Goal: Task Accomplishment & Management: Complete application form

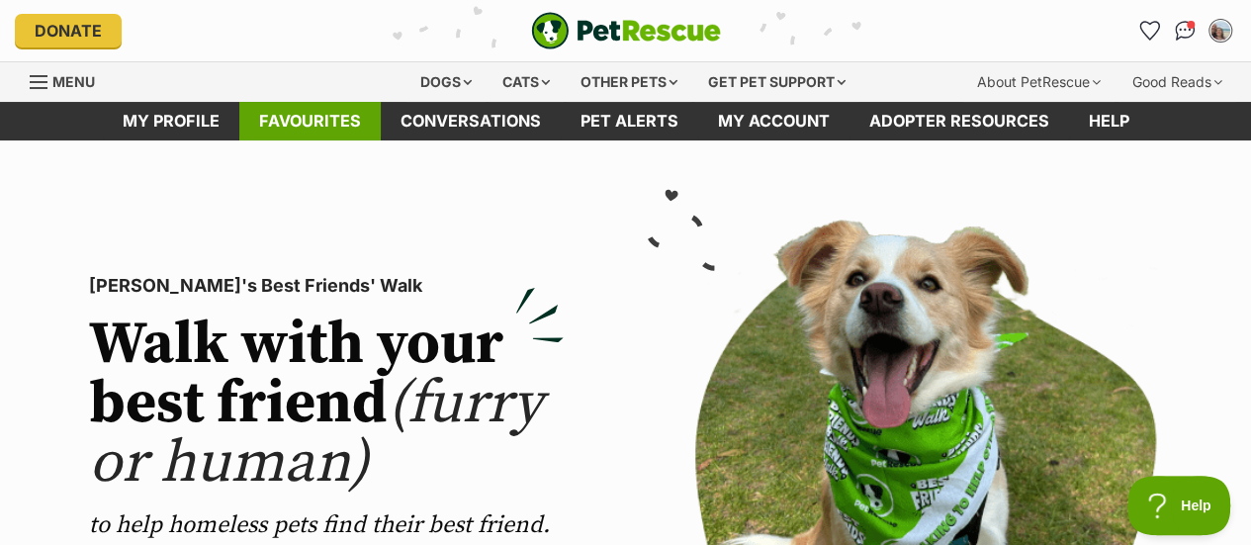
click at [271, 124] on link "Favourites" at bounding box center [309, 121] width 141 height 39
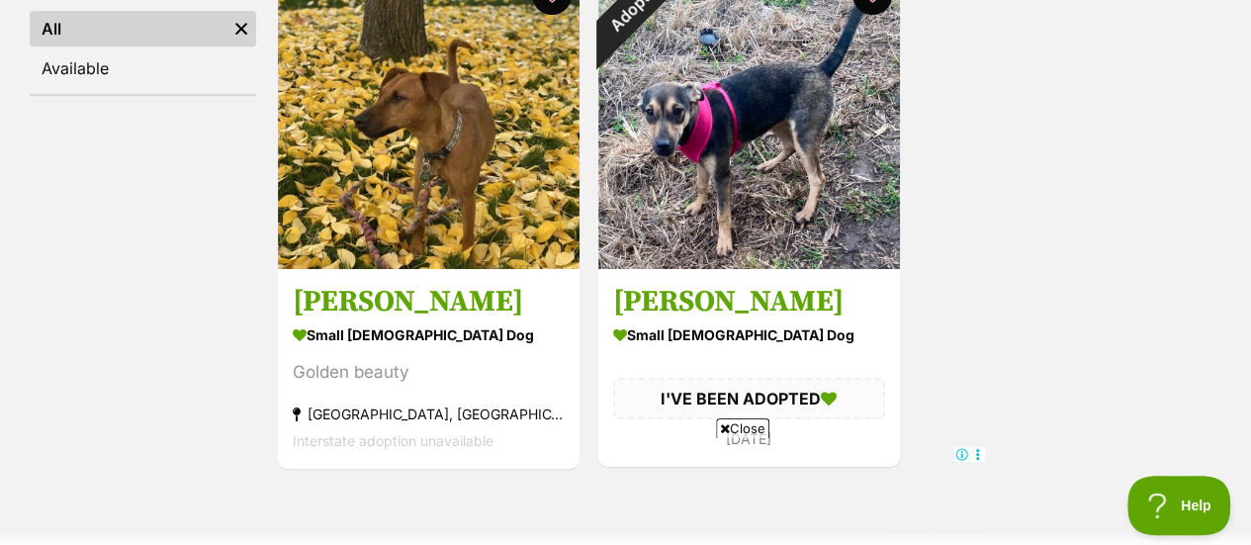
scroll to position [424, 0]
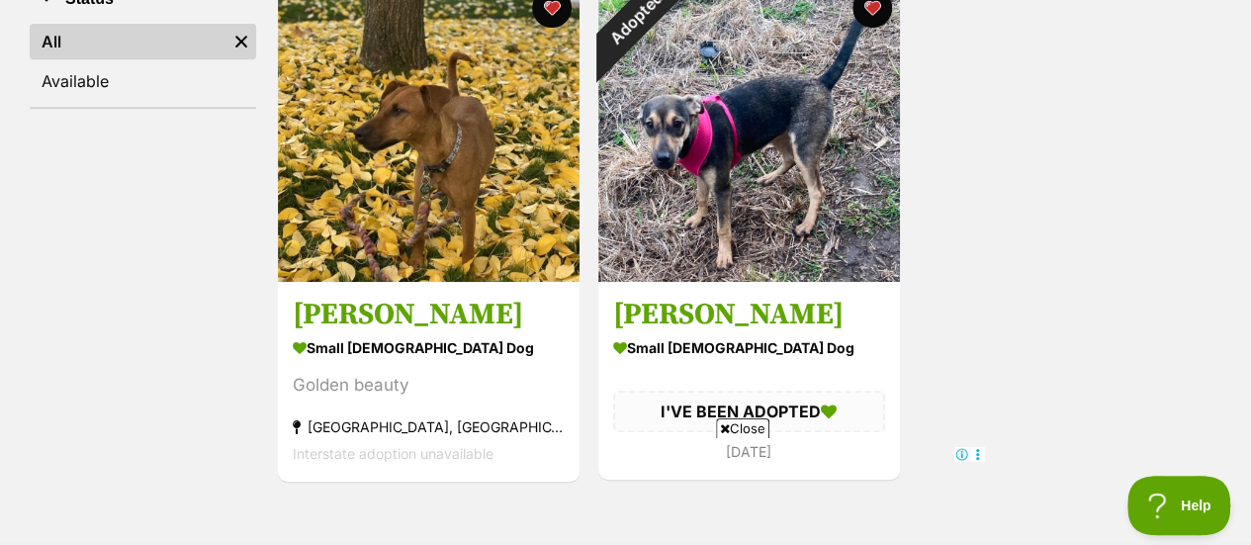
click at [742, 428] on span "Close" at bounding box center [742, 428] width 53 height 20
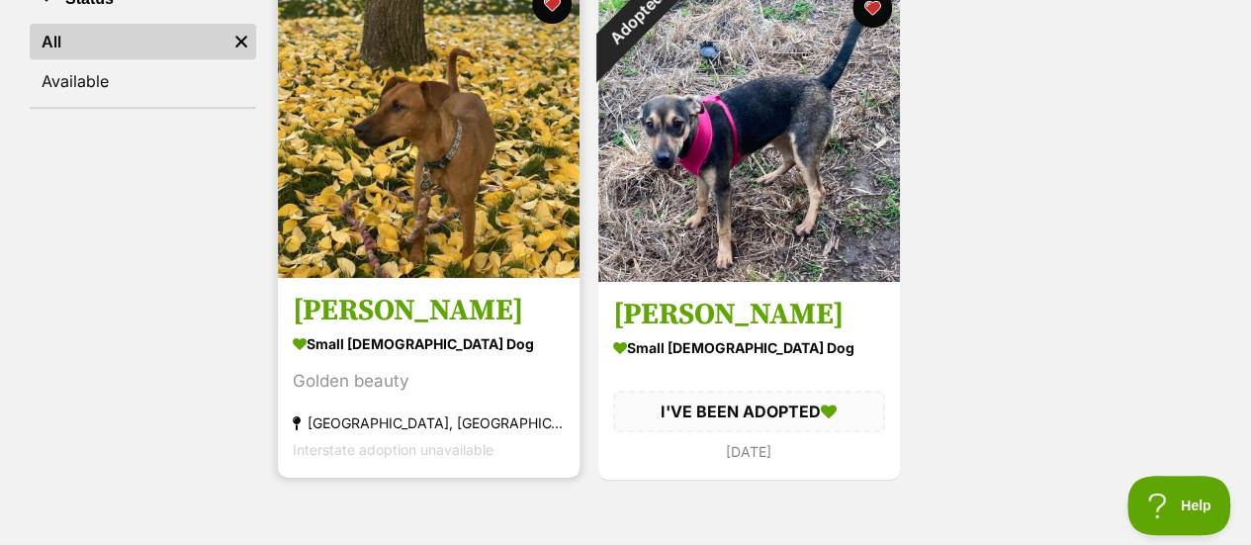
click at [467, 321] on h3 "[PERSON_NAME]" at bounding box center [429, 311] width 272 height 38
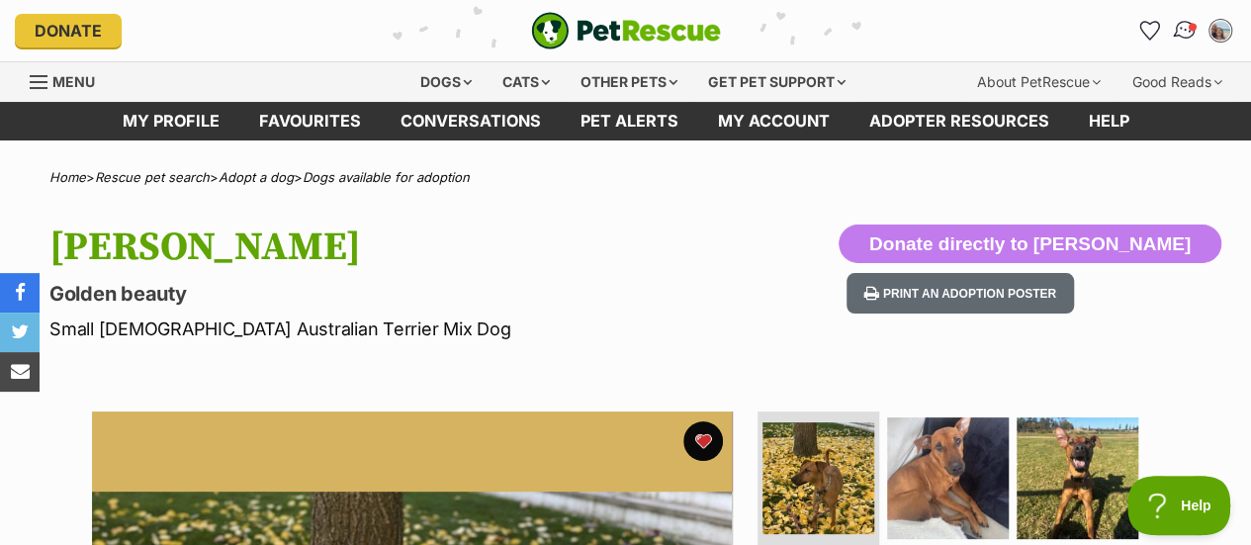
click at [1179, 19] on img "Conversations" at bounding box center [1185, 31] width 27 height 26
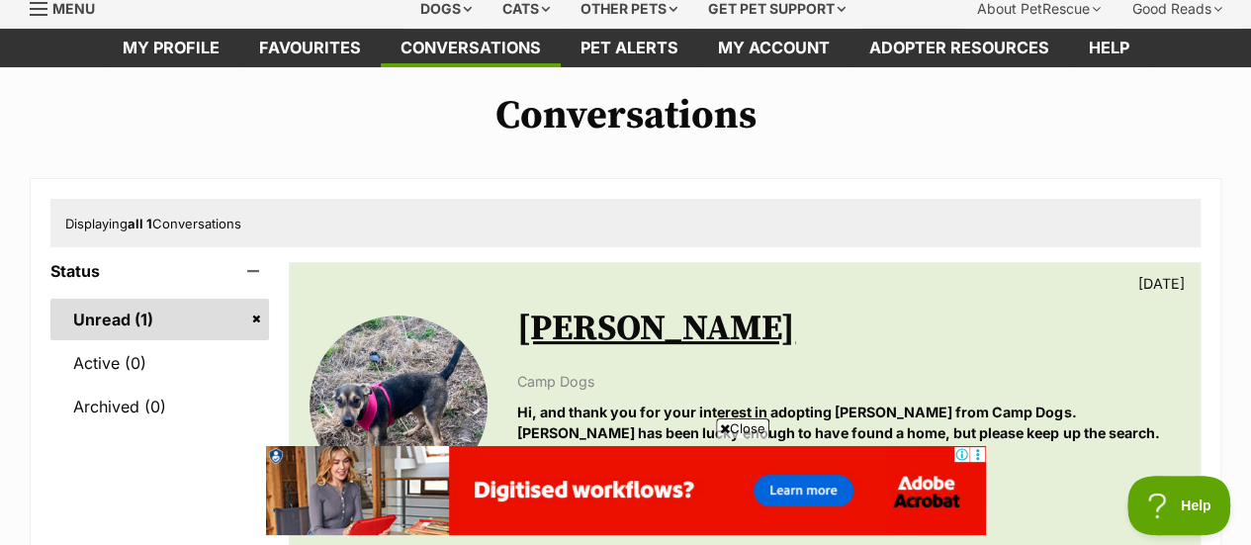
scroll to position [43, 0]
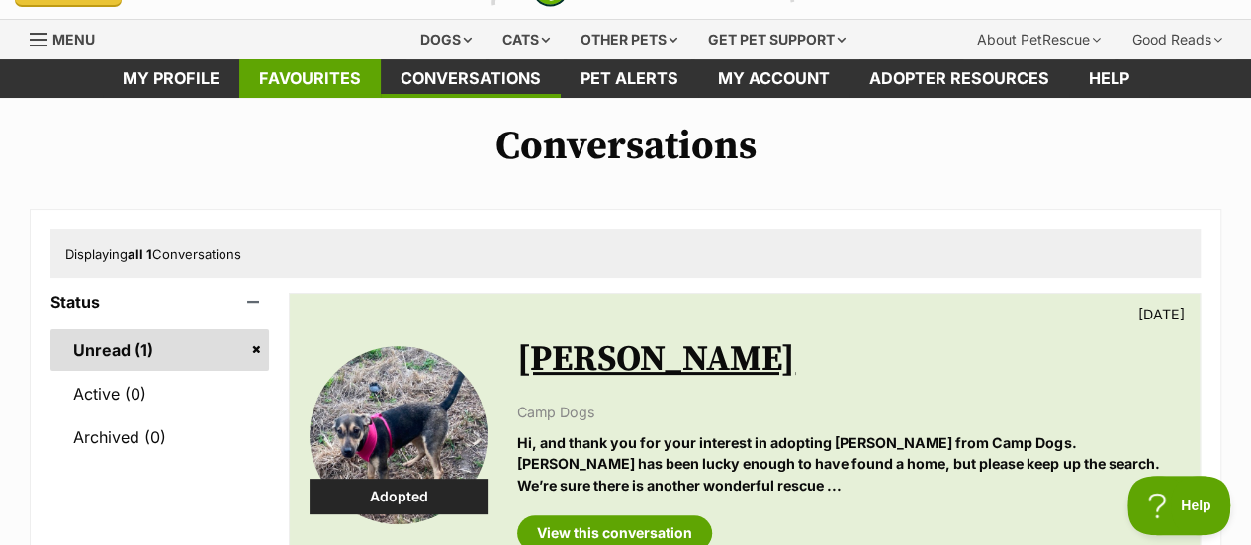
click at [322, 88] on link "Favourites" at bounding box center [309, 78] width 141 height 39
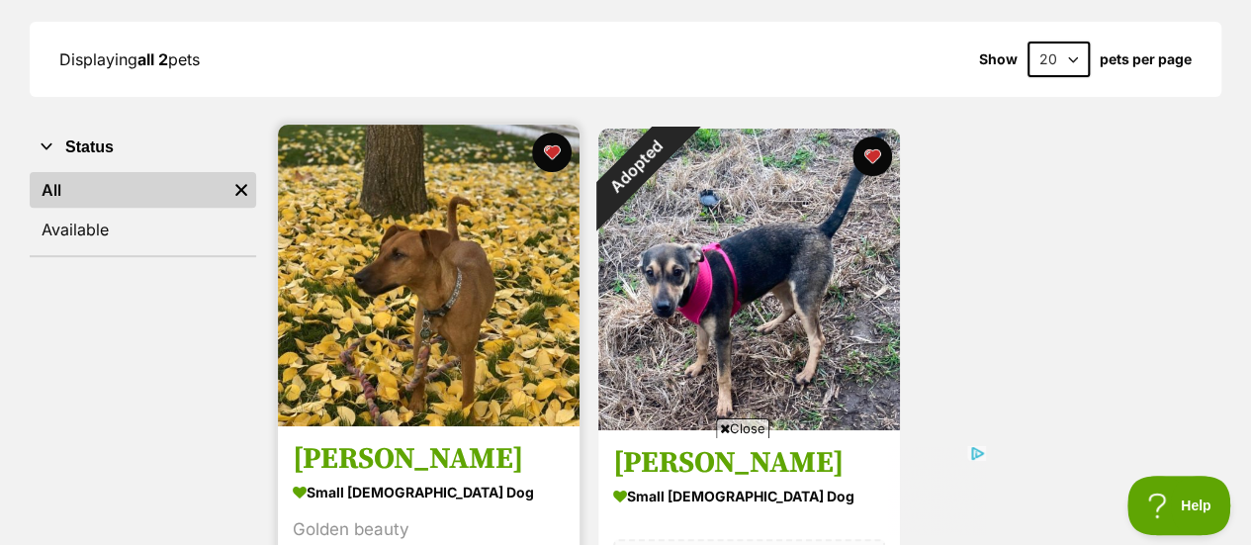
click at [468, 307] on img at bounding box center [429, 276] width 302 height 302
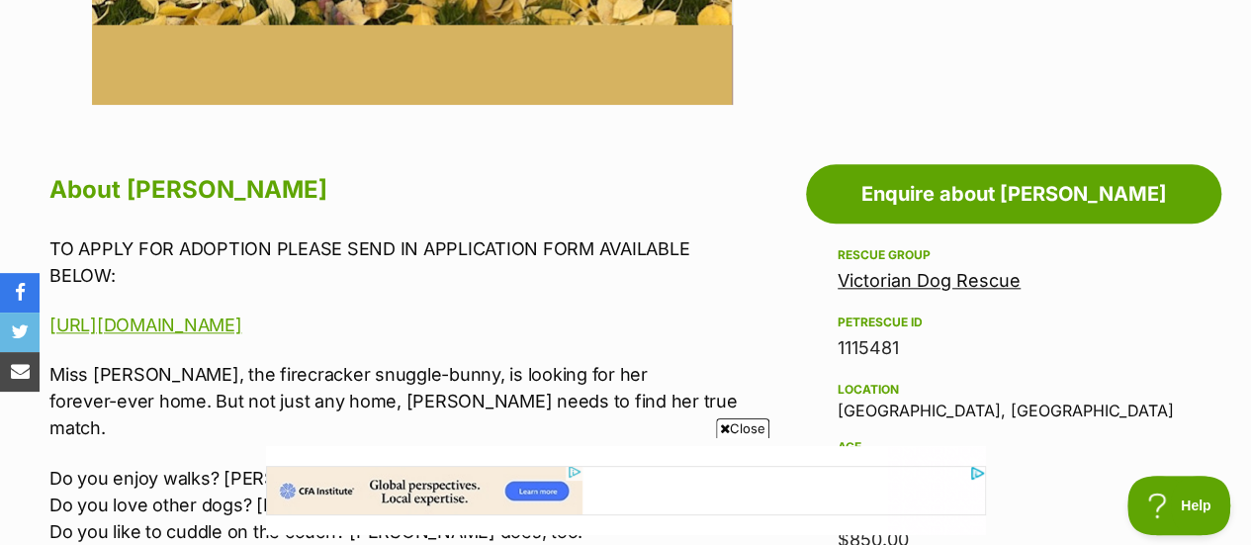
scroll to position [973, 0]
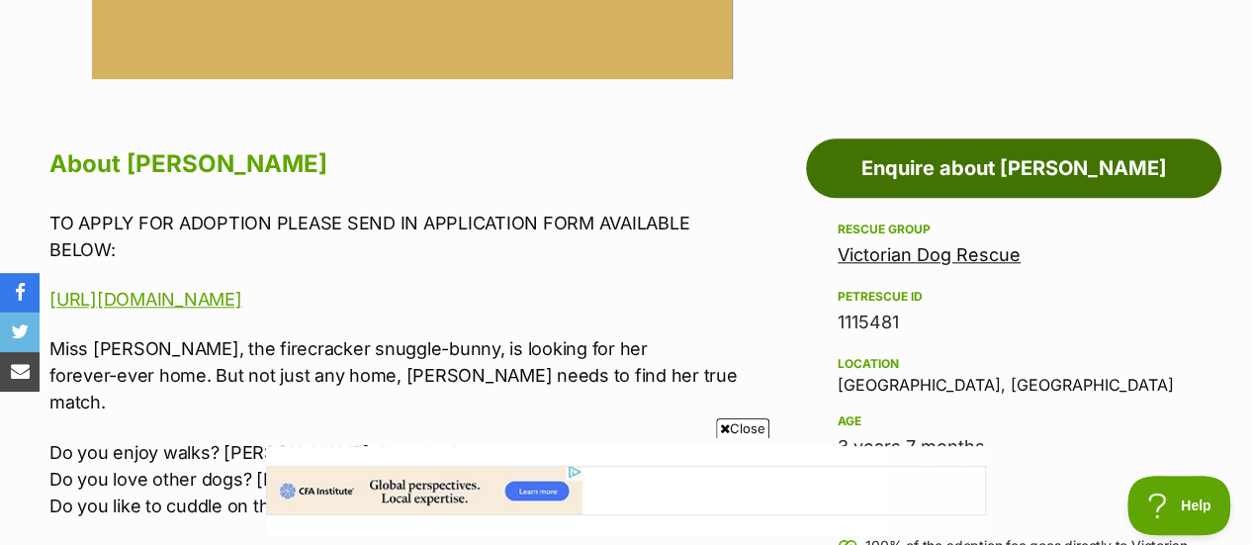
click at [996, 182] on link "Enquire about [PERSON_NAME]" at bounding box center [1013, 167] width 415 height 59
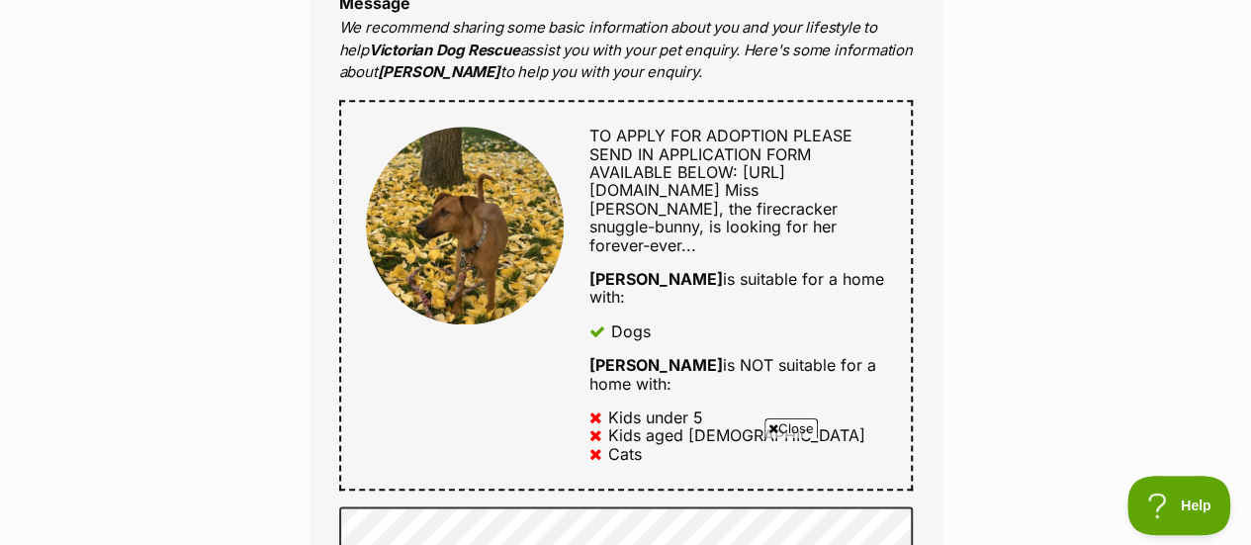
click at [693, 227] on span "Miss [PERSON_NAME], the firecracker snuggle-bunny, is looking for her forever-e…" at bounding box center [713, 217] width 248 height 74
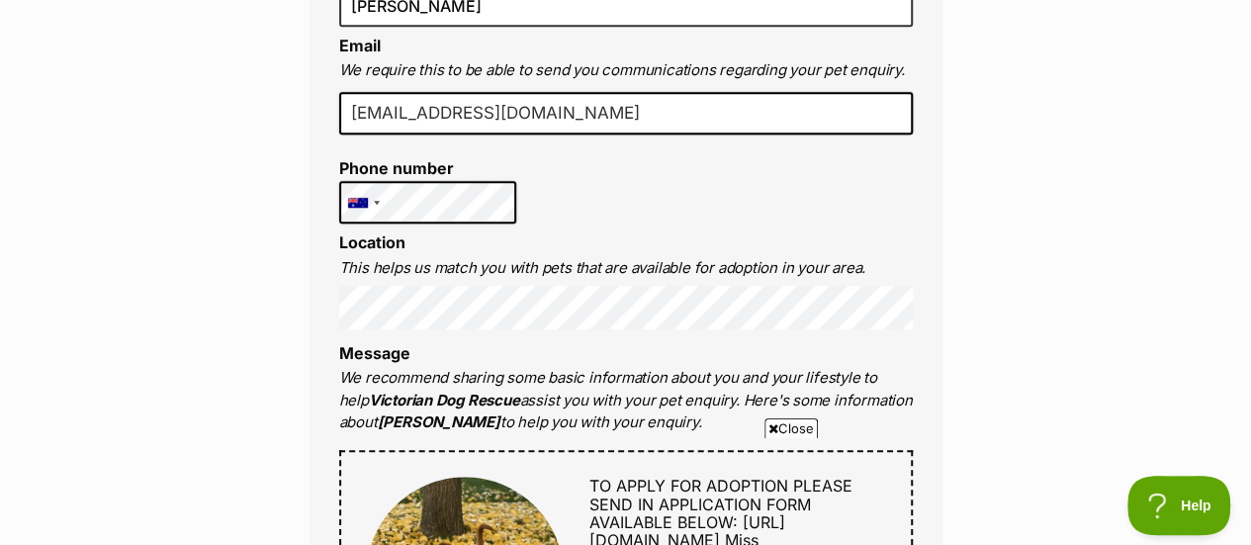
scroll to position [143, 0]
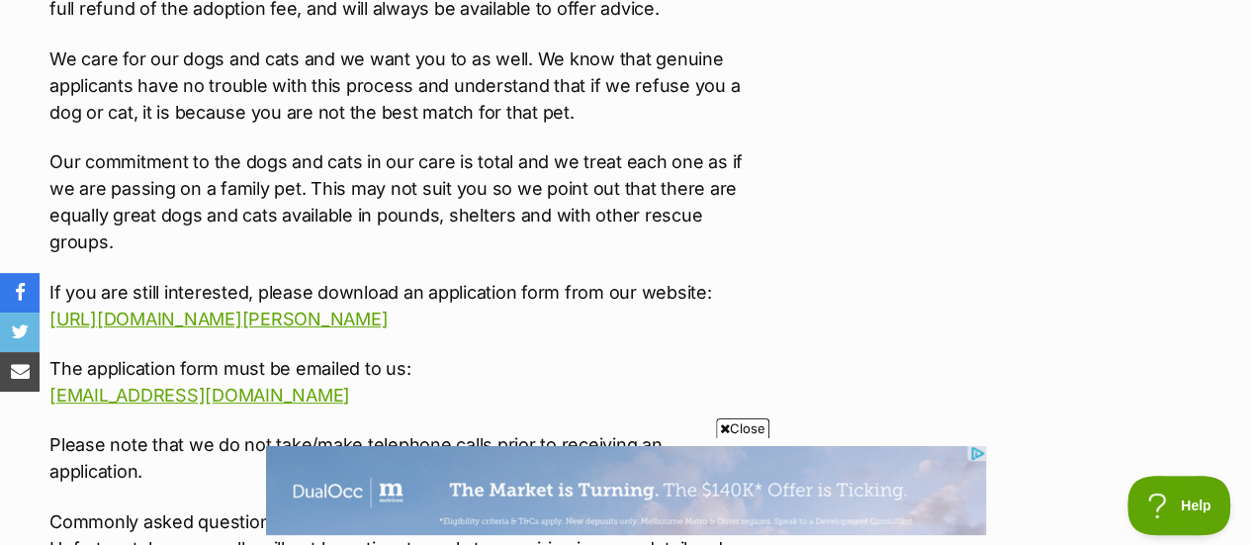
scroll to position [3999, 0]
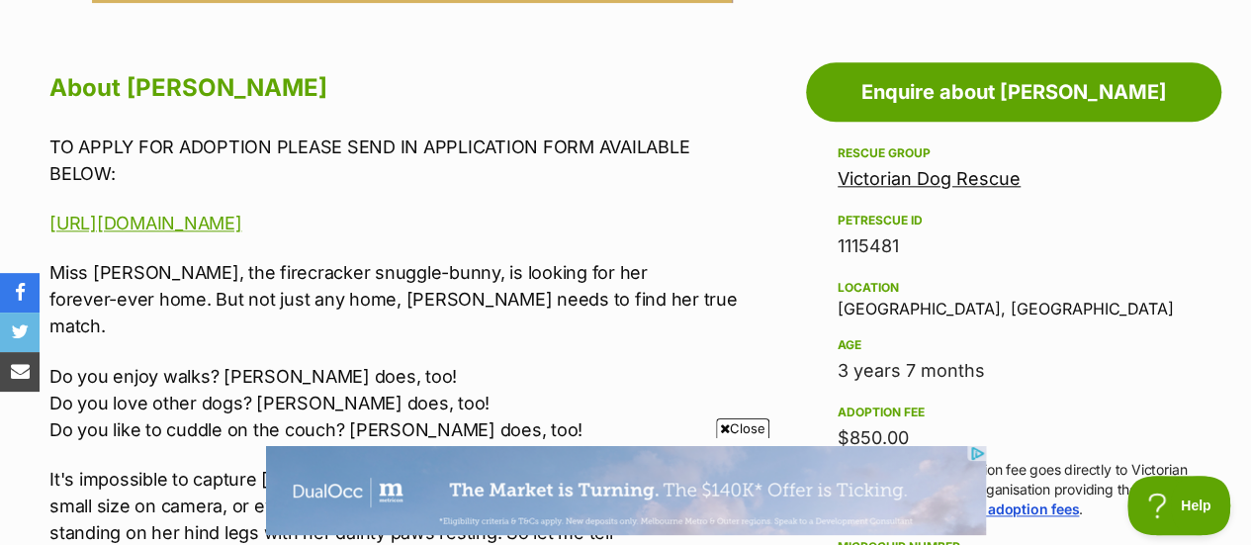
scroll to position [947, 0]
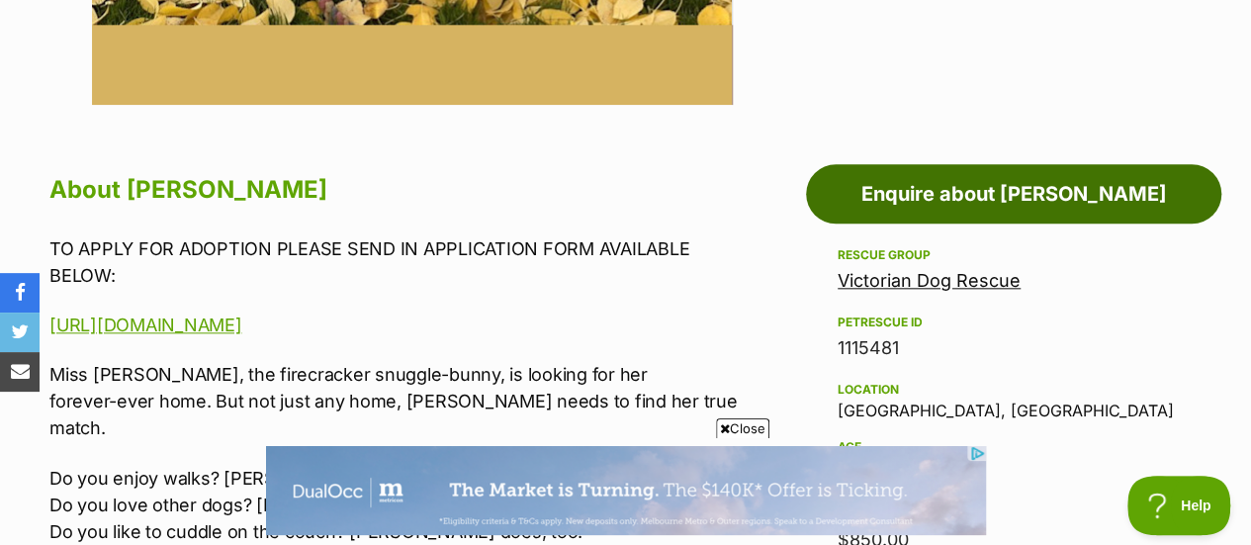
click at [1040, 200] on link "Enquire about [PERSON_NAME]" at bounding box center [1013, 193] width 415 height 59
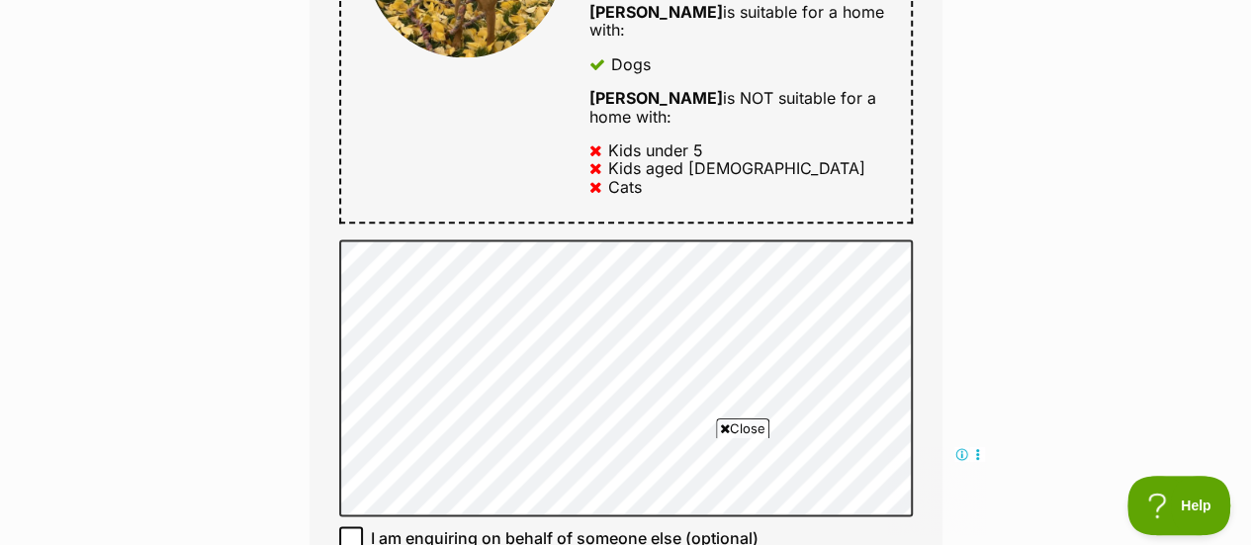
click at [747, 431] on span "Close" at bounding box center [742, 428] width 53 height 20
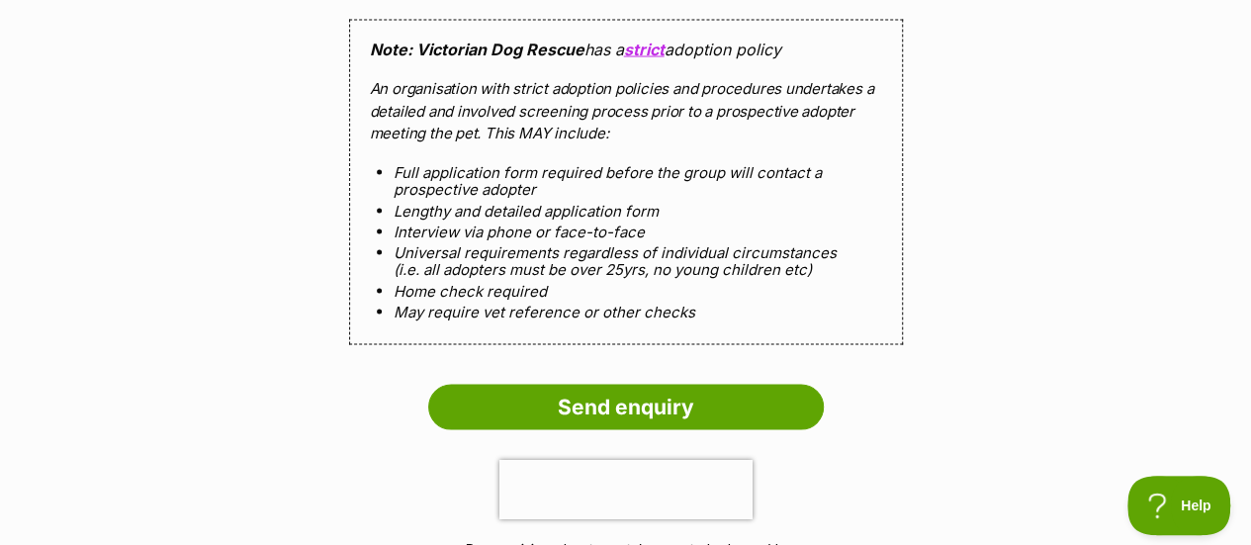
scroll to position [1897, 0]
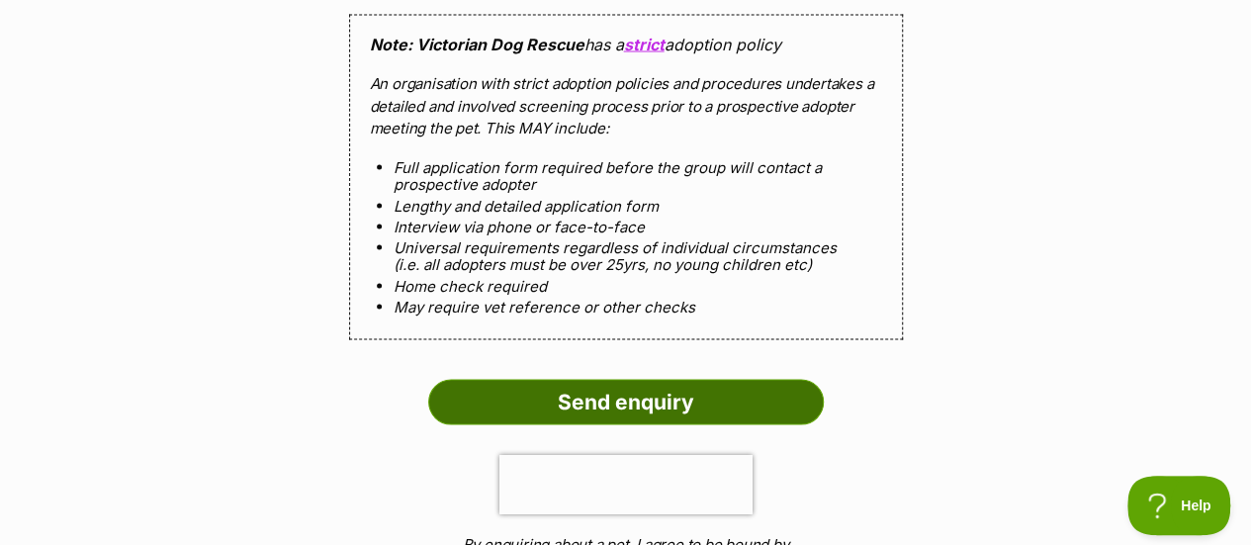
click at [641, 408] on input "Send enquiry" at bounding box center [625, 402] width 395 height 45
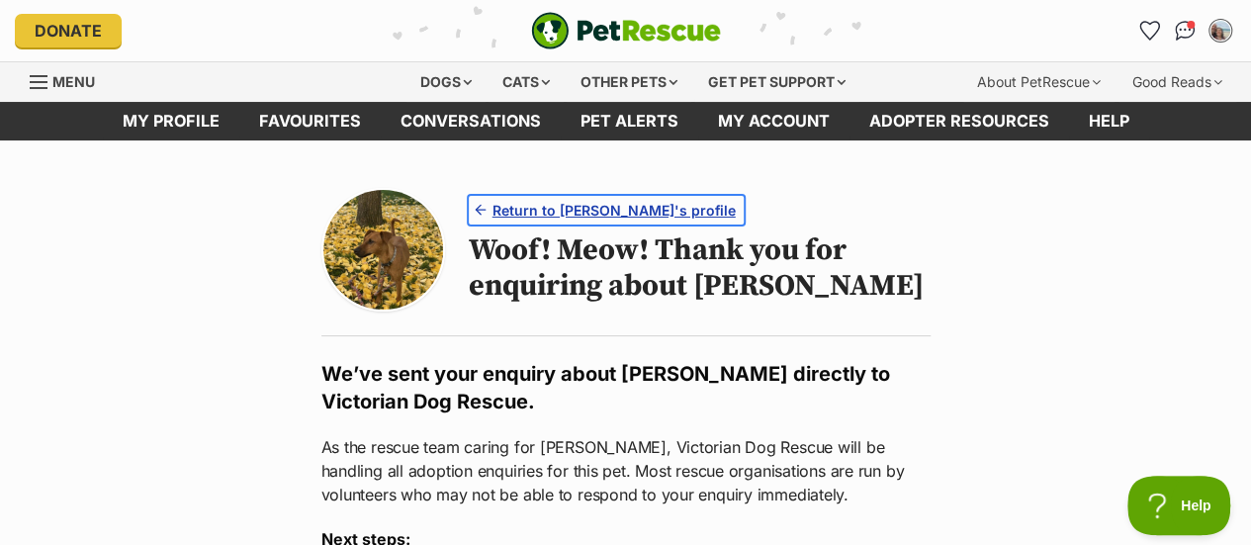
click at [607, 207] on span "Return to [PERSON_NAME]'s profile" at bounding box center [613, 210] width 243 height 21
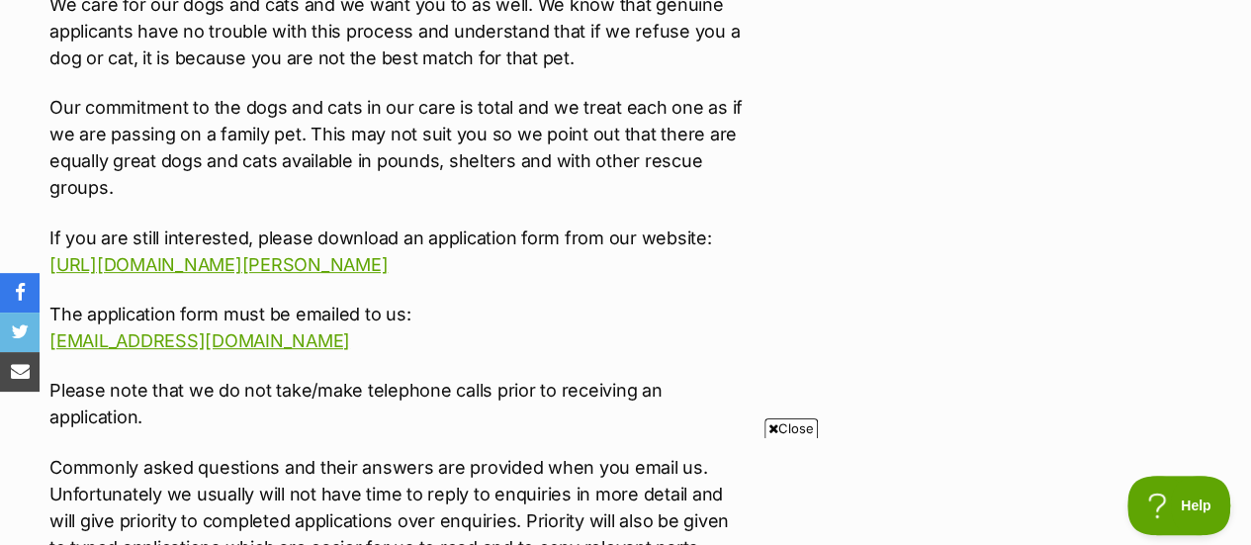
scroll to position [3952, 0]
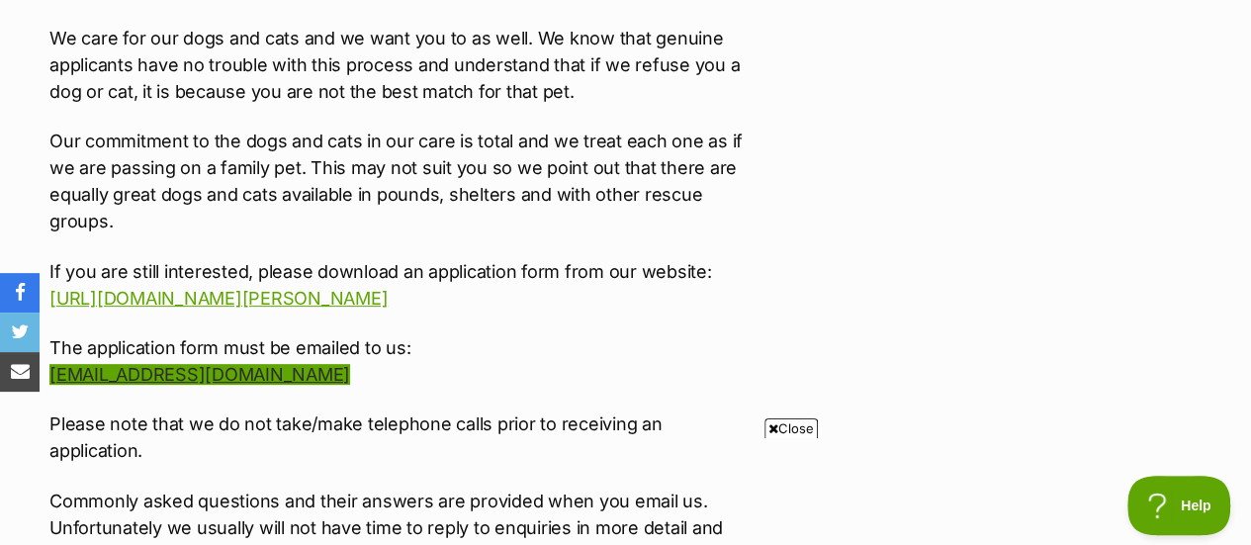
click at [327, 364] on link "[EMAIL_ADDRESS][DOMAIN_NAME]" at bounding box center [199, 374] width 301 height 21
drag, startPoint x: 366, startPoint y: 297, endPoint x: 252, endPoint y: 288, distance: 114.0
click at [252, 334] on p "The application form must be emailed to us: [EMAIL_ADDRESS][DOMAIN_NAME]" at bounding box center [396, 360] width 695 height 53
copy link "[PERSON_NAME][DOMAIN_NAME]"
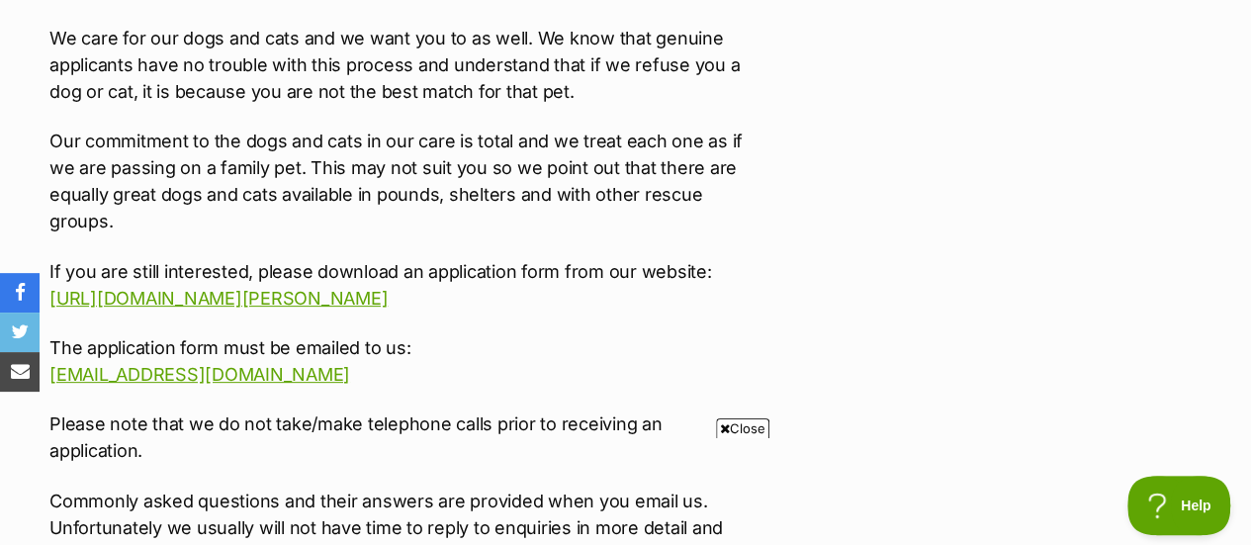
click at [404, 334] on p "The application form must be emailed to us: [EMAIL_ADDRESS][DOMAIN_NAME]" at bounding box center [396, 360] width 695 height 53
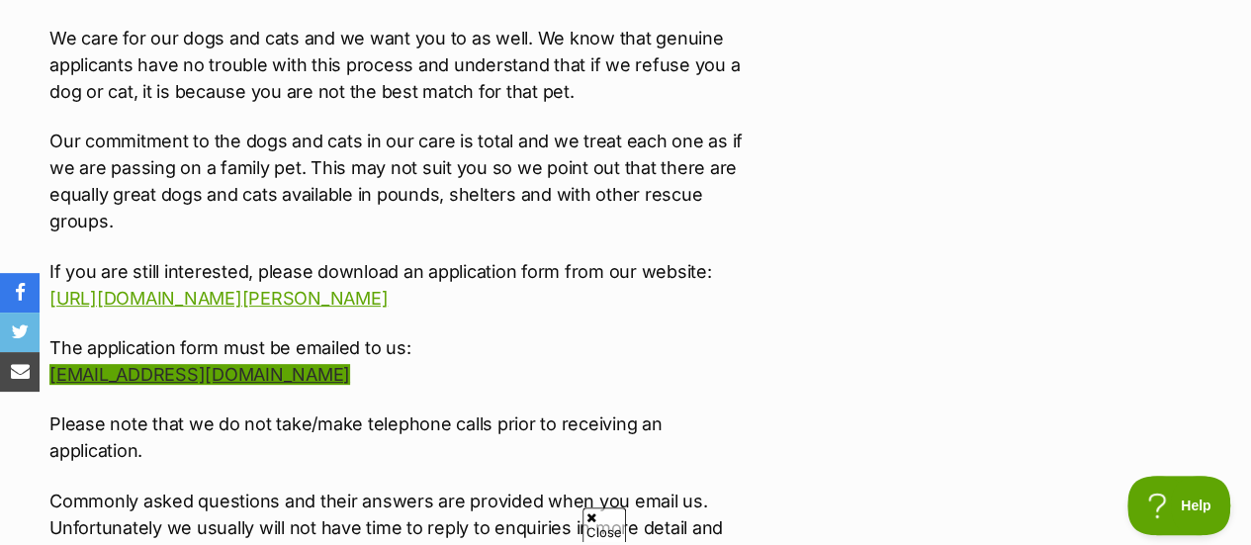
drag, startPoint x: 368, startPoint y: 299, endPoint x: 223, endPoint y: 298, distance: 144.4
click at [223, 334] on p "The application form must be emailed to us: [EMAIL_ADDRESS][DOMAIN_NAME]" at bounding box center [396, 360] width 695 height 53
copy link "[DOMAIN_NAME]"
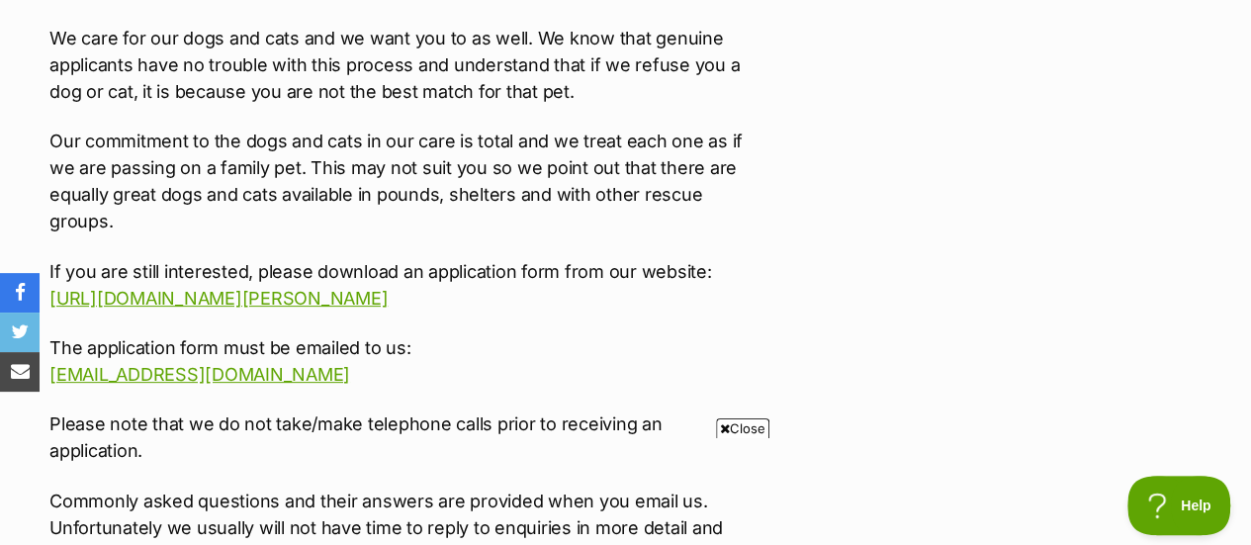
click at [386, 334] on p "The application form must be emailed to us: [EMAIL_ADDRESS][DOMAIN_NAME]" at bounding box center [396, 360] width 695 height 53
drag, startPoint x: 370, startPoint y: 300, endPoint x: 17, endPoint y: 287, distance: 353.2
click at [17, 287] on icon "share via facebook" at bounding box center [20, 292] width 11 height 19
click at [385, 334] on p "The application form must be emailed to us: [EMAIL_ADDRESS][DOMAIN_NAME]" at bounding box center [396, 360] width 695 height 53
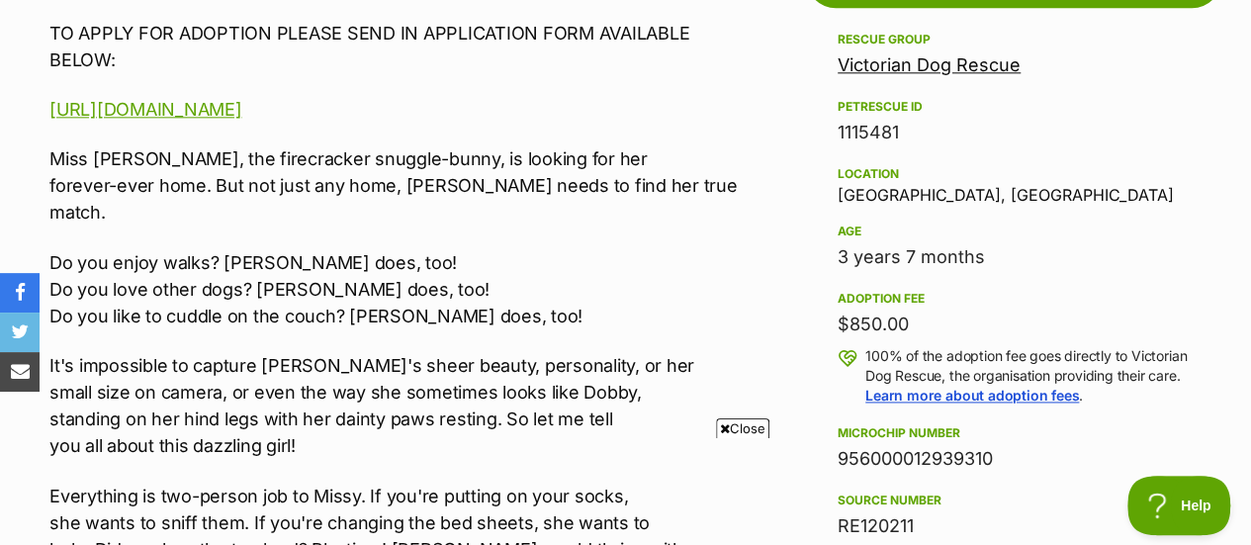
scroll to position [1248, 0]
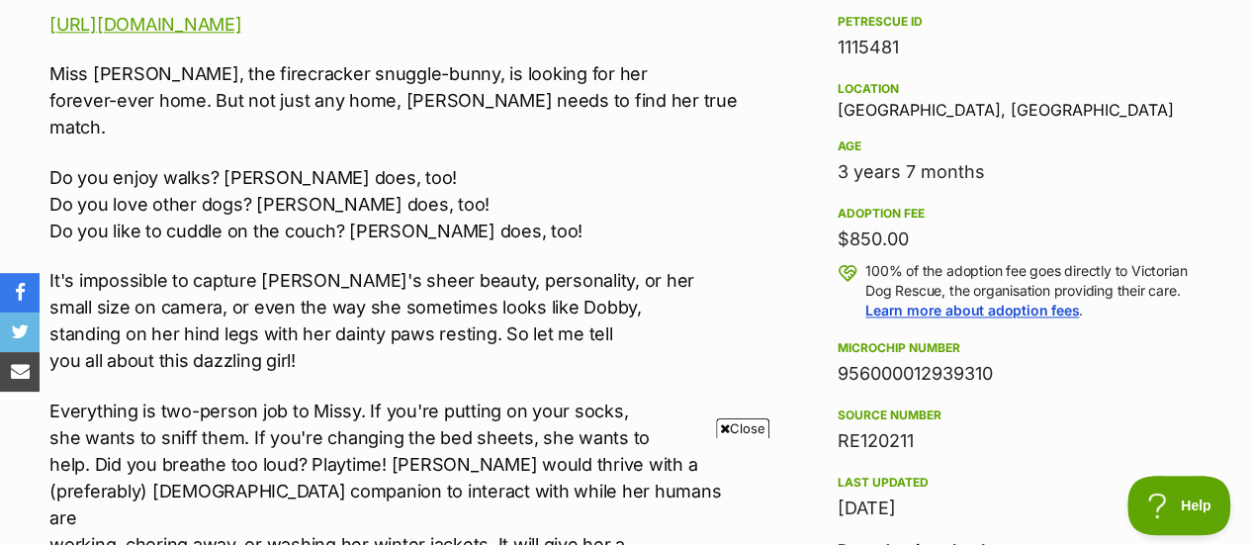
drag, startPoint x: 910, startPoint y: 52, endPoint x: 832, endPoint y: 55, distance: 78.2
click at [832, 55] on aside "Rescue group Victorian Dog Rescue PetRescue ID 1115481 Location [GEOGRAPHIC_DAT…" at bounding box center [1013, 410] width 415 height 935
copy div "1115481"
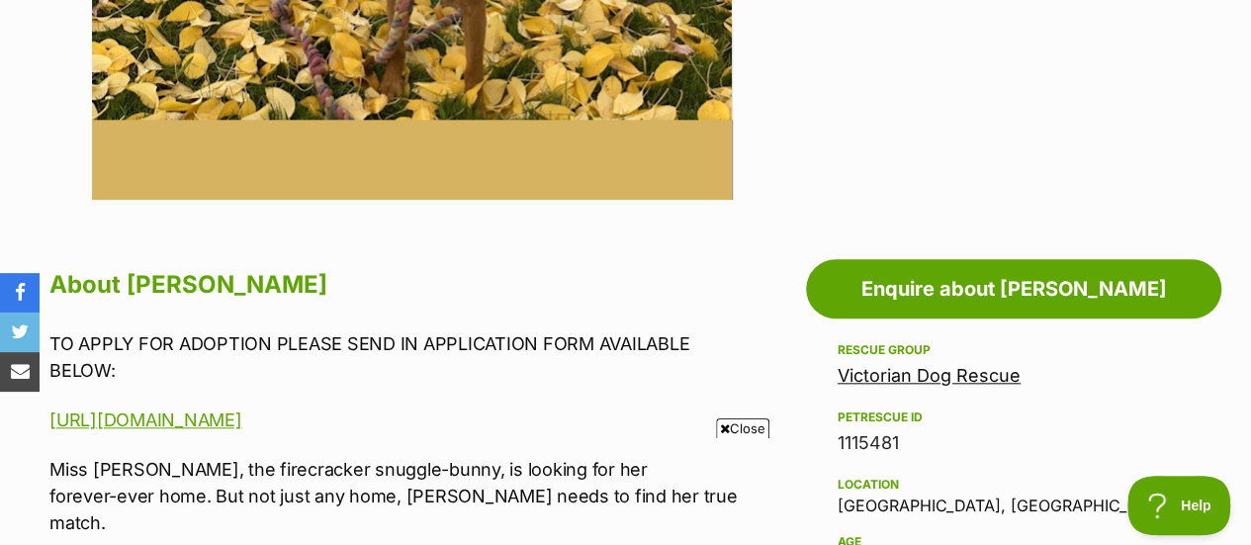
scroll to position [904, 0]
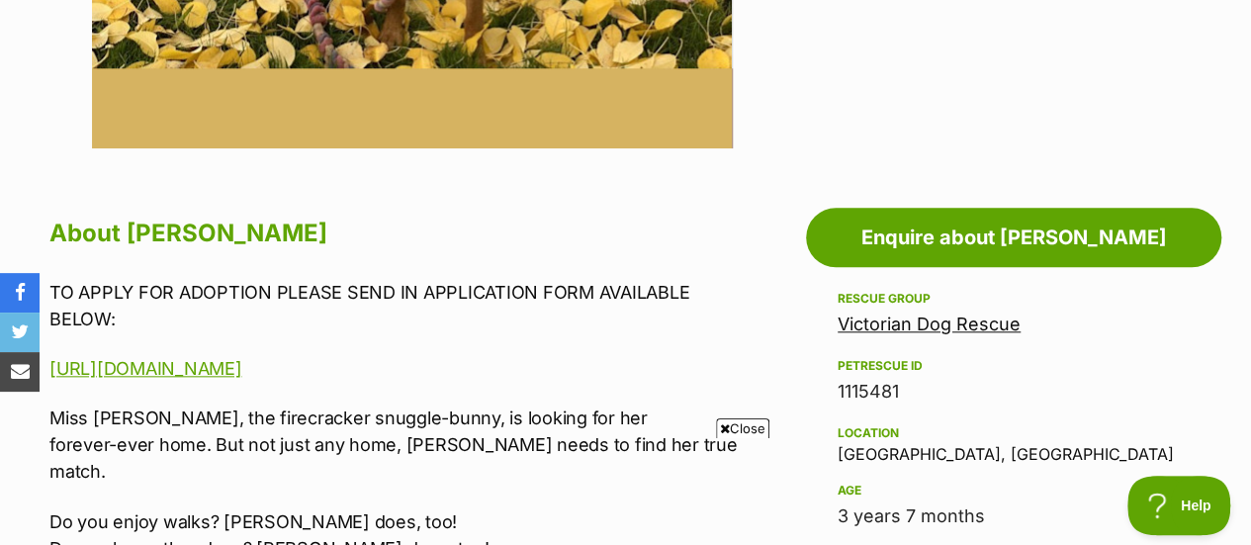
copy div "1115481"
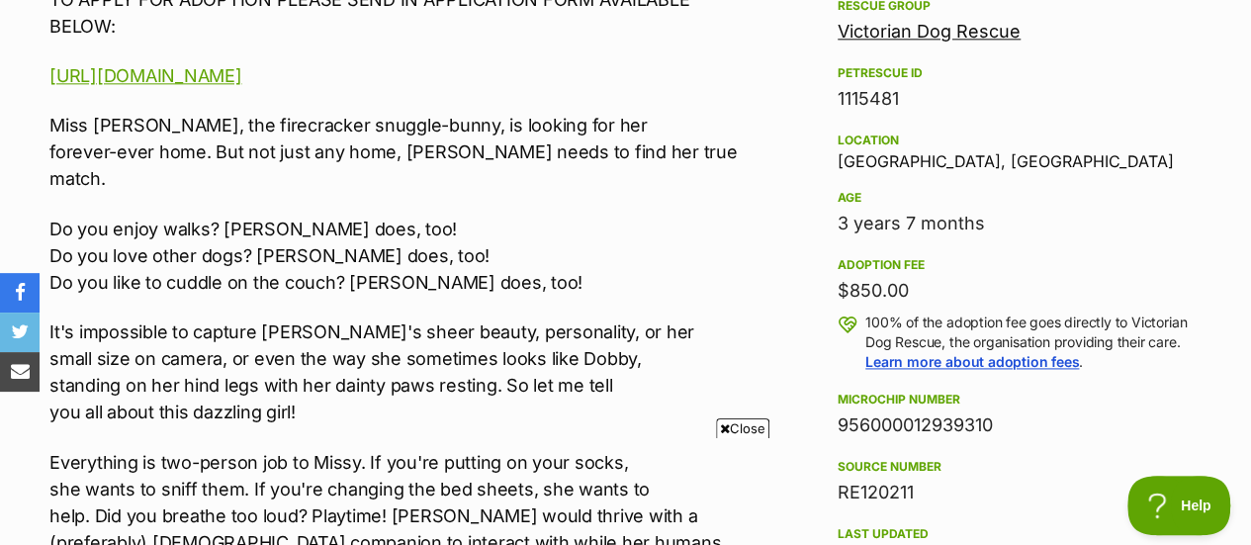
scroll to position [1222, 0]
